Goal: Task Accomplishment & Management: Complete application form

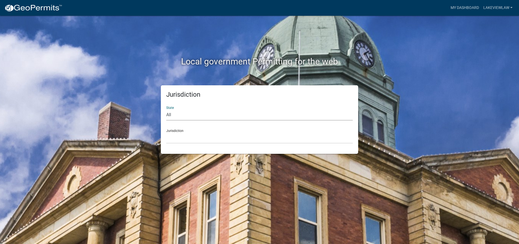
select select "[US_STATE]"
click option "[US_STATE]" at bounding box center [0, 0] width 0 height 0
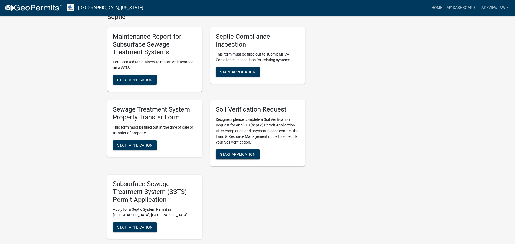
scroll to position [221, 0]
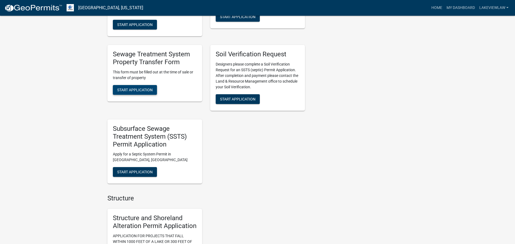
click at [141, 90] on span "Start Application" at bounding box center [134, 89] width 35 height 4
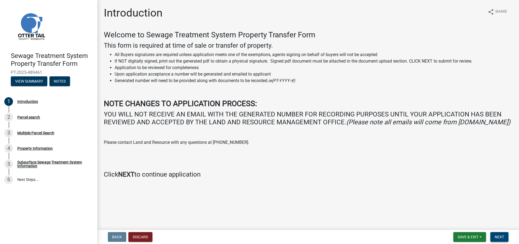
click at [497, 239] on span "Next" at bounding box center [499, 237] width 9 height 4
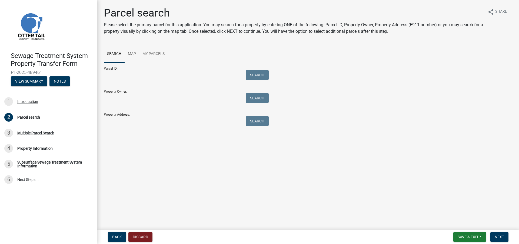
click at [132, 74] on input "Parcel ID:" at bounding box center [171, 75] width 134 height 11
paste input "48000320206002"
type input "48000320206002"
click at [250, 75] on button "Search" at bounding box center [257, 75] width 23 height 10
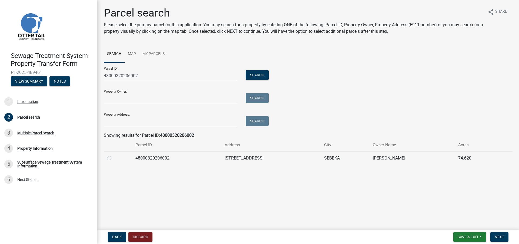
drag, startPoint x: 108, startPoint y: 156, endPoint x: 116, endPoint y: 161, distance: 8.3
click at [114, 155] on label at bounding box center [114, 155] width 0 height 0
click at [114, 156] on input "radio" at bounding box center [116, 157] width 4 height 4
radio input "true"
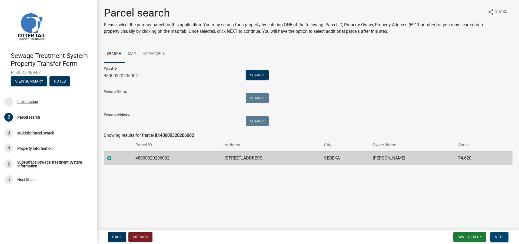
click at [495, 237] on span "Next" at bounding box center [499, 237] width 9 height 4
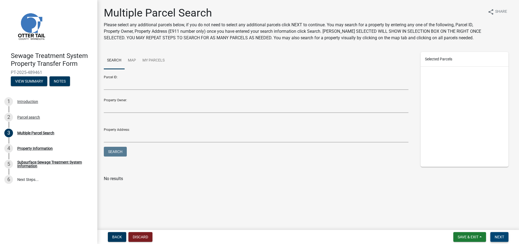
click at [502, 235] on span "Next" at bounding box center [499, 237] width 9 height 4
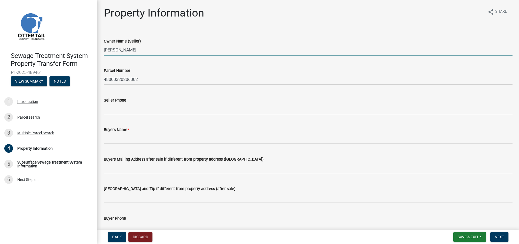
drag, startPoint x: 154, startPoint y: 49, endPoint x: 93, endPoint y: 48, distance: 60.9
click at [104, 48] on input "[PERSON_NAME]" at bounding box center [308, 49] width 409 height 11
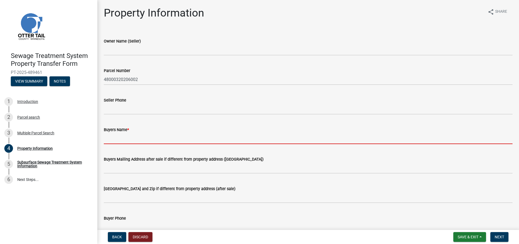
click at [128, 140] on input "Buyers Name *" at bounding box center [308, 138] width 409 height 11
paste input "[PERSON_NAME]"
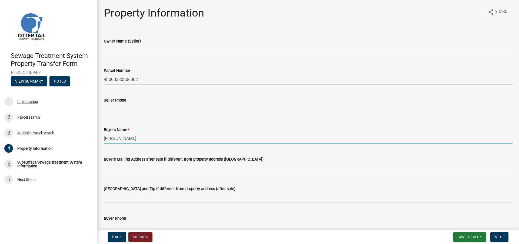
type input "[PERSON_NAME]"
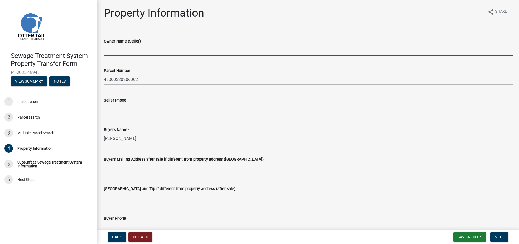
click at [130, 50] on input "Owner Name (Seller)" at bounding box center [308, 49] width 409 height 11
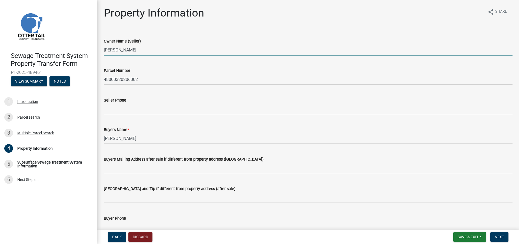
click at [125, 53] on input "[PERSON_NAME]" at bounding box center [308, 49] width 409 height 11
click at [122, 50] on input "[PERSON_NAME]" at bounding box center [308, 49] width 409 height 11
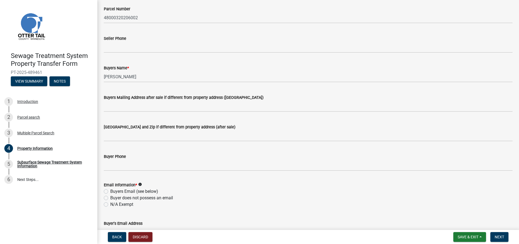
type input "[PERSON_NAME]"
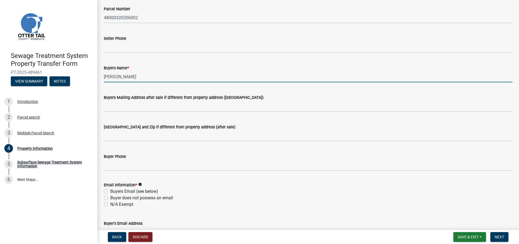
click at [122, 77] on input "[PERSON_NAME]" at bounding box center [308, 76] width 409 height 11
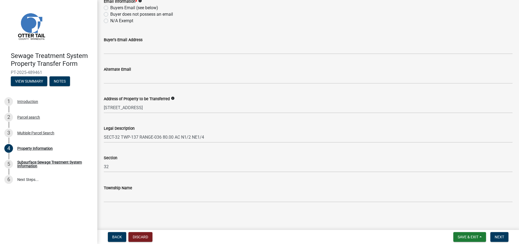
scroll to position [153, 0]
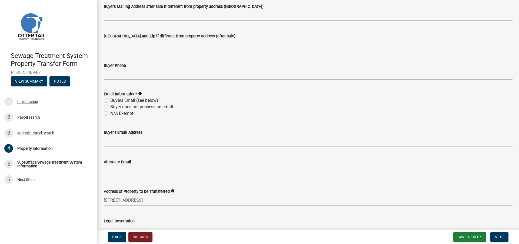
click at [110, 114] on label "N/A Exempt" at bounding box center [121, 113] width 23 height 6
click at [110, 114] on input "N/A Exempt" at bounding box center [112, 112] width 4 height 4
radio input "true"
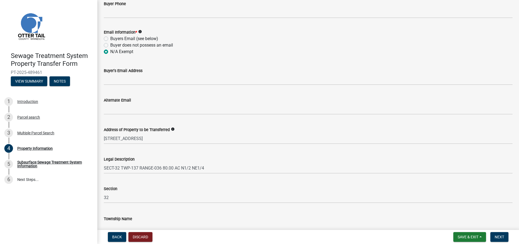
scroll to position [245, 0]
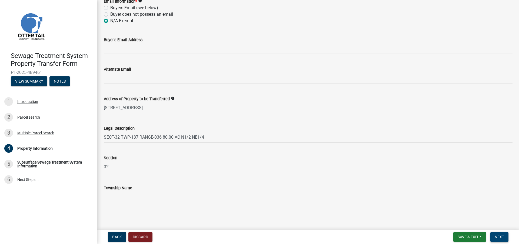
click at [502, 237] on span "Next" at bounding box center [499, 237] width 9 height 4
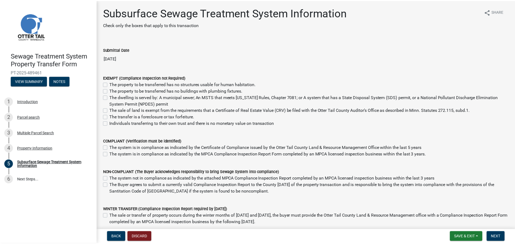
scroll to position [41, 0]
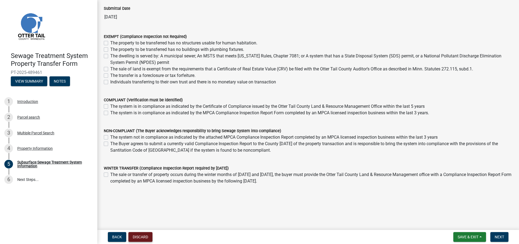
click at [144, 238] on button "Discard" at bounding box center [140, 237] width 24 height 10
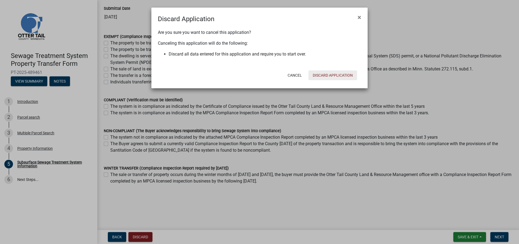
click at [334, 75] on button "Discard Application" at bounding box center [333, 75] width 49 height 10
